Goal: Information Seeking & Learning: Find specific fact

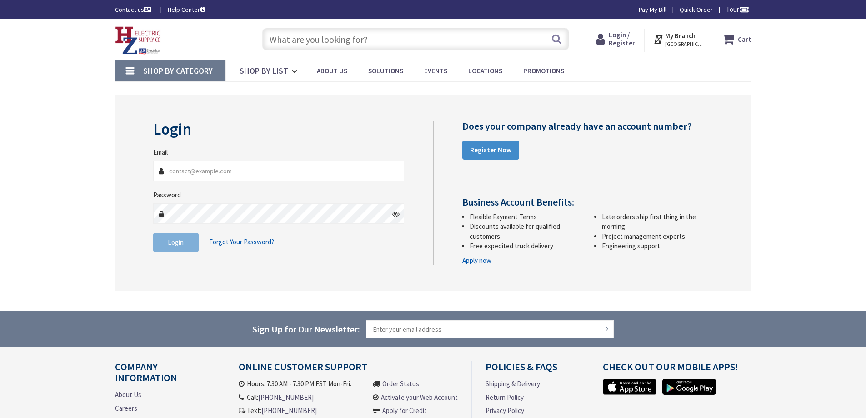
type input "[GEOGRAPHIC_DATA], [STREET_ADDRESS]"
click at [314, 37] on input "text" at bounding box center [415, 39] width 307 height 23
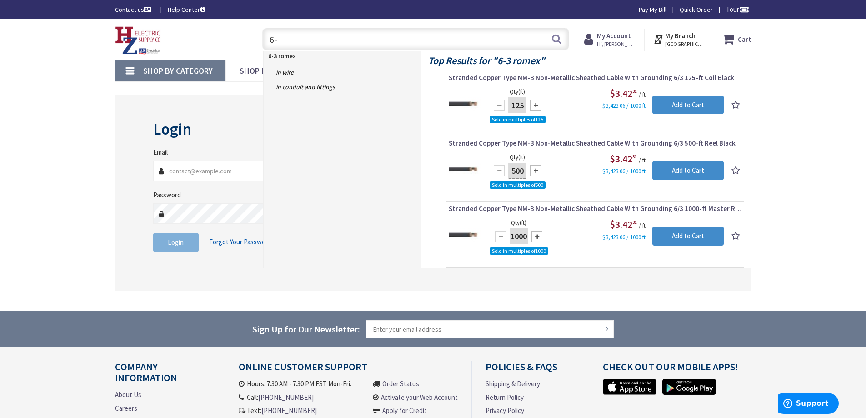
type input "6"
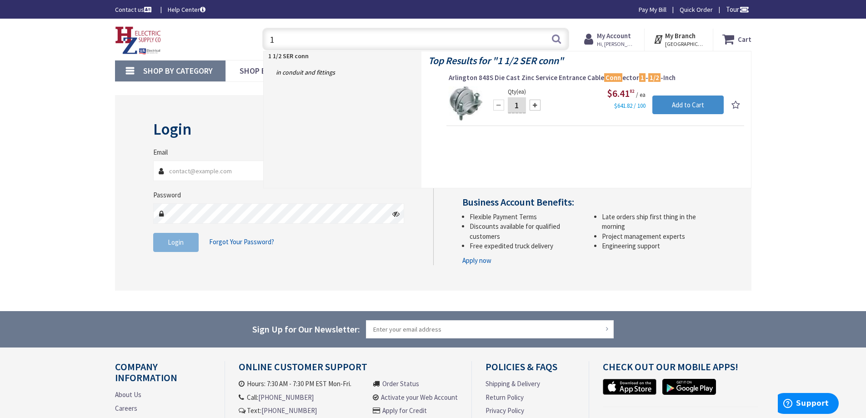
type input "1"
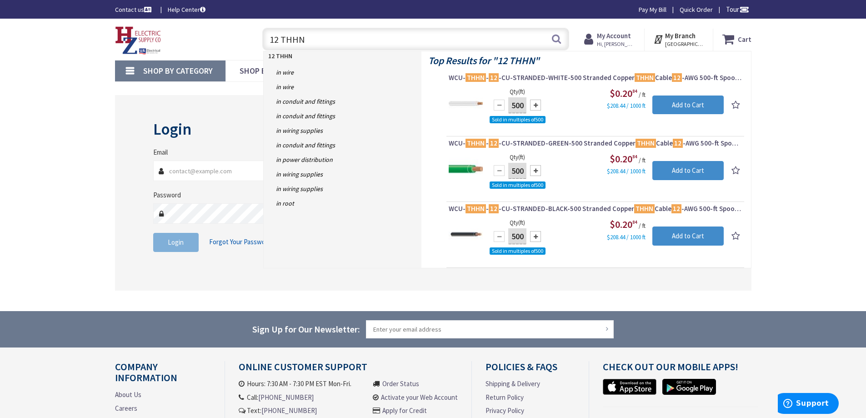
click at [280, 39] on input "12 THHN" at bounding box center [415, 39] width 307 height 23
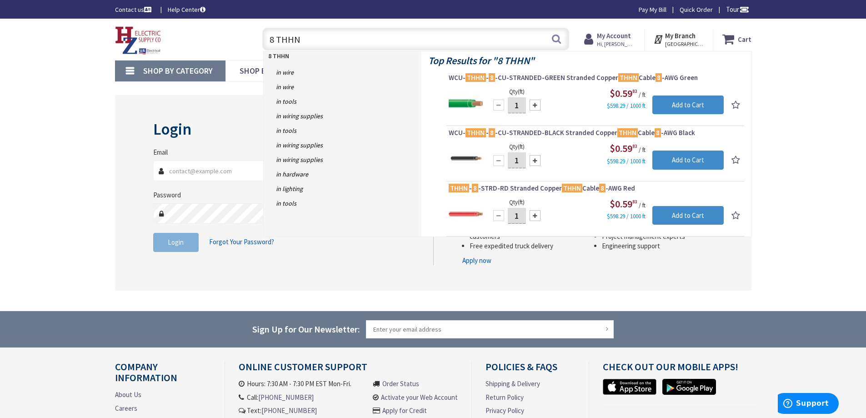
click at [312, 39] on input "8 THHN" at bounding box center [415, 39] width 307 height 23
type input "8"
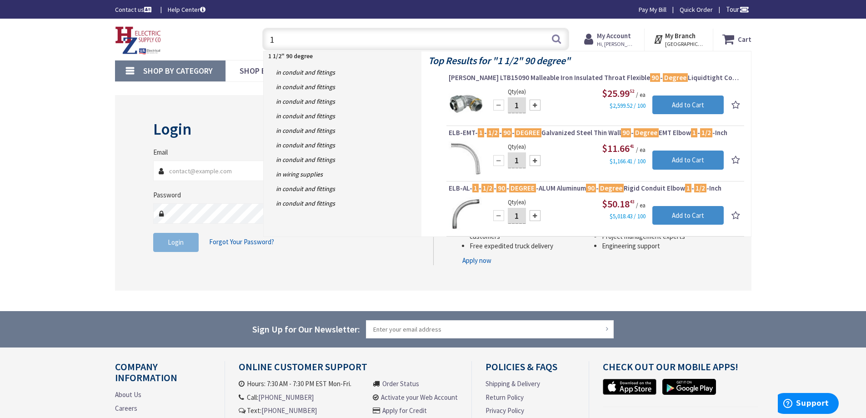
type input "1"
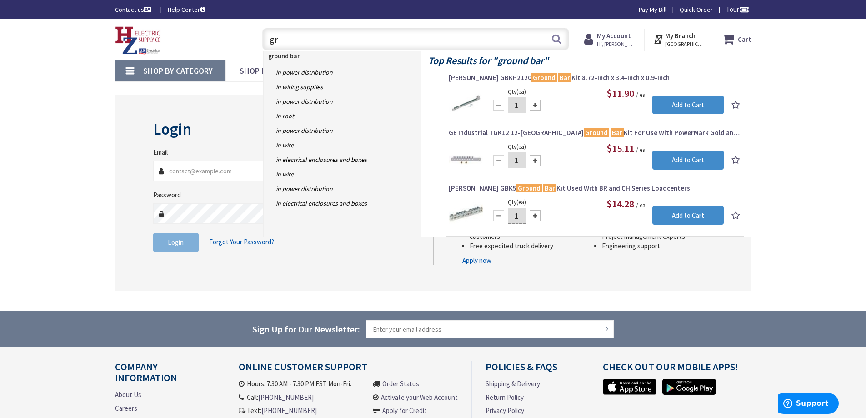
type input "g"
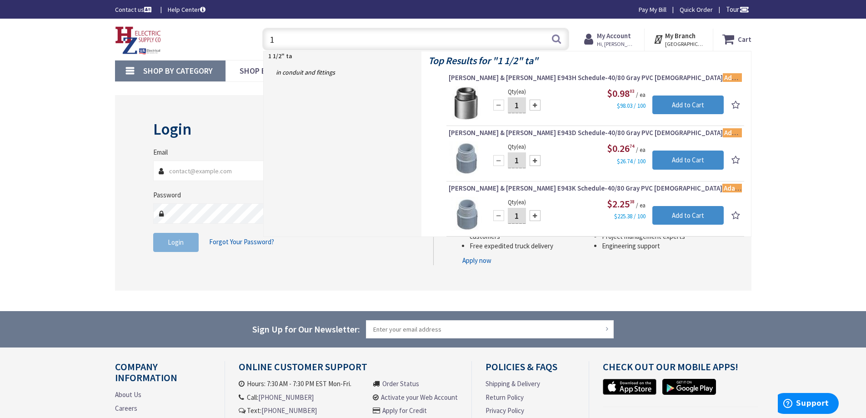
type input "1"
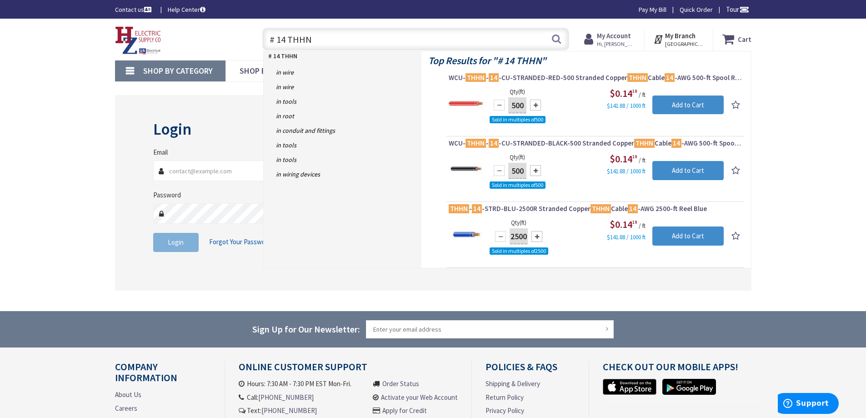
click at [286, 37] on input "# 14 THHN" at bounding box center [415, 39] width 307 height 23
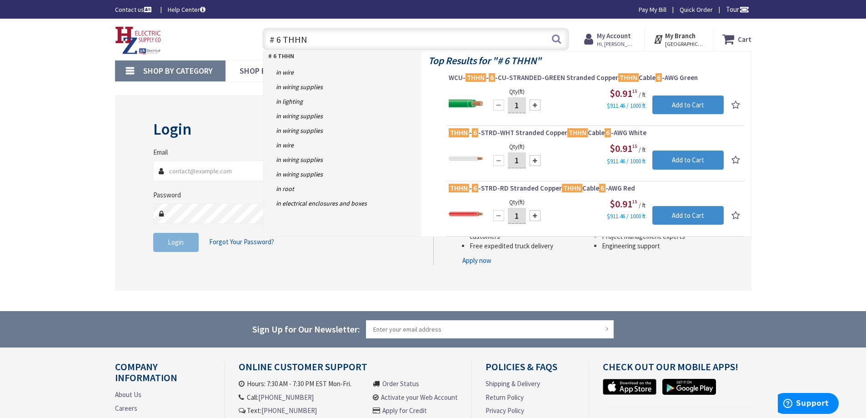
click at [317, 39] on input "# 6 THHN" at bounding box center [415, 39] width 307 height 23
type input "#"
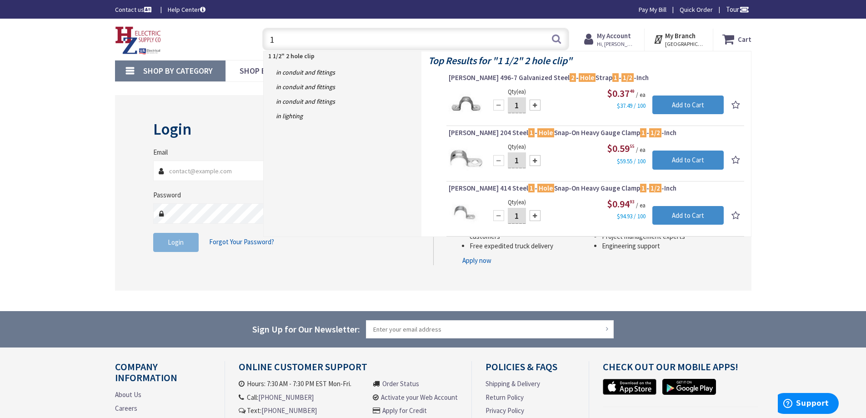
type input "1"
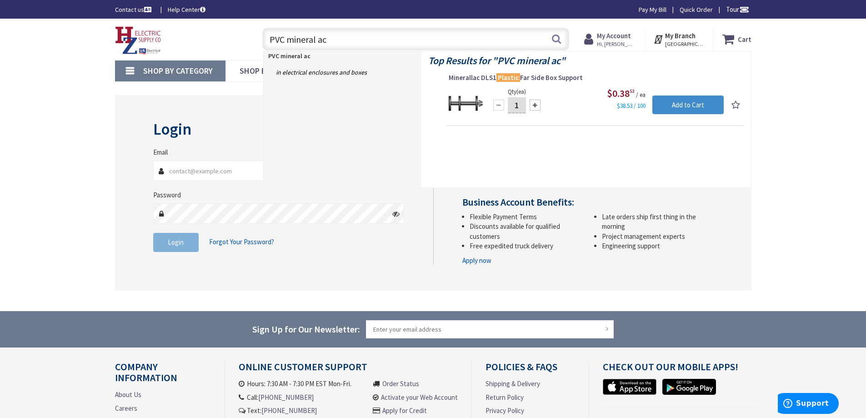
type input "PVC mineral ac"
